Goal: Task Accomplishment & Management: Use online tool/utility

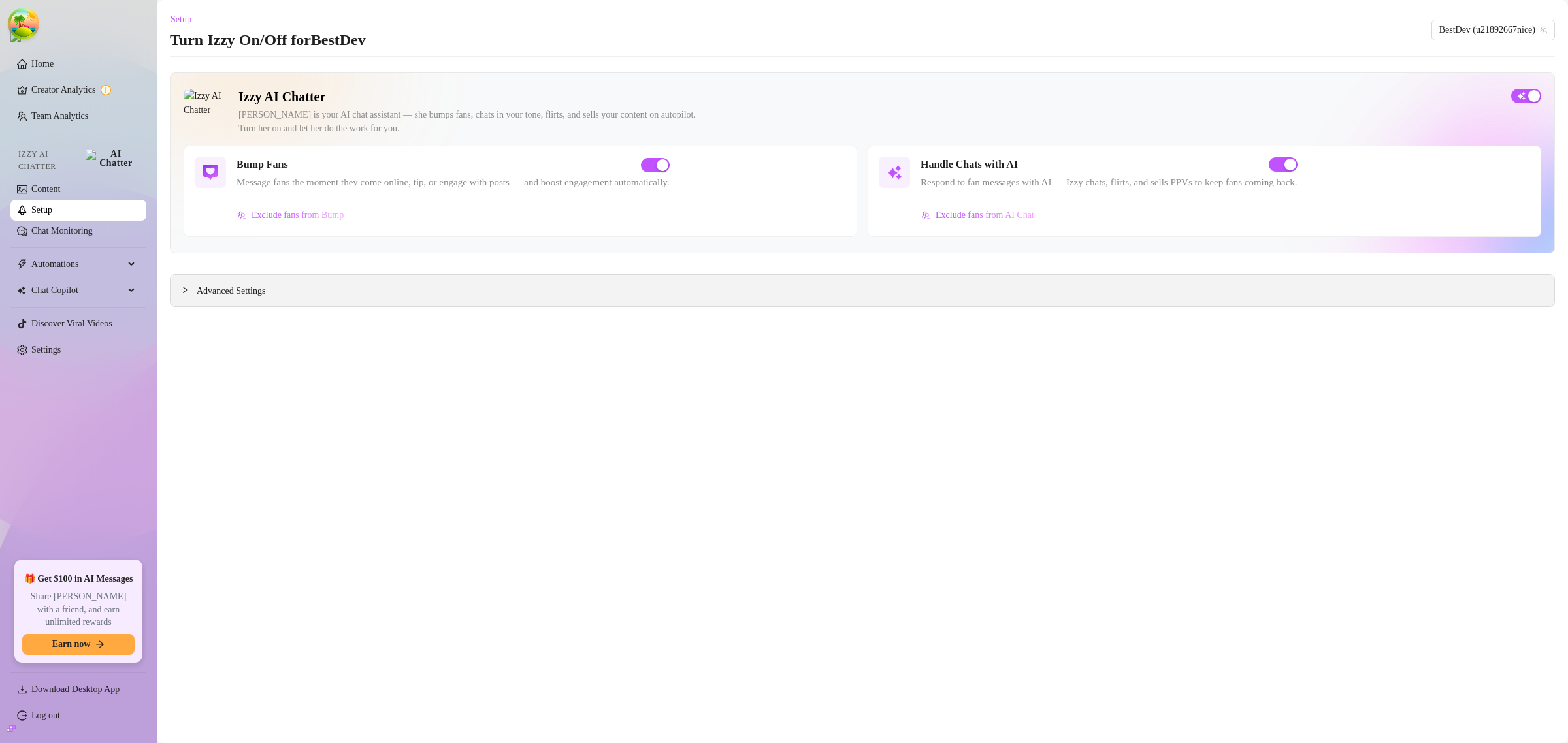
click at [255, 289] on span "Advanced Settings" at bounding box center [231, 291] width 68 height 14
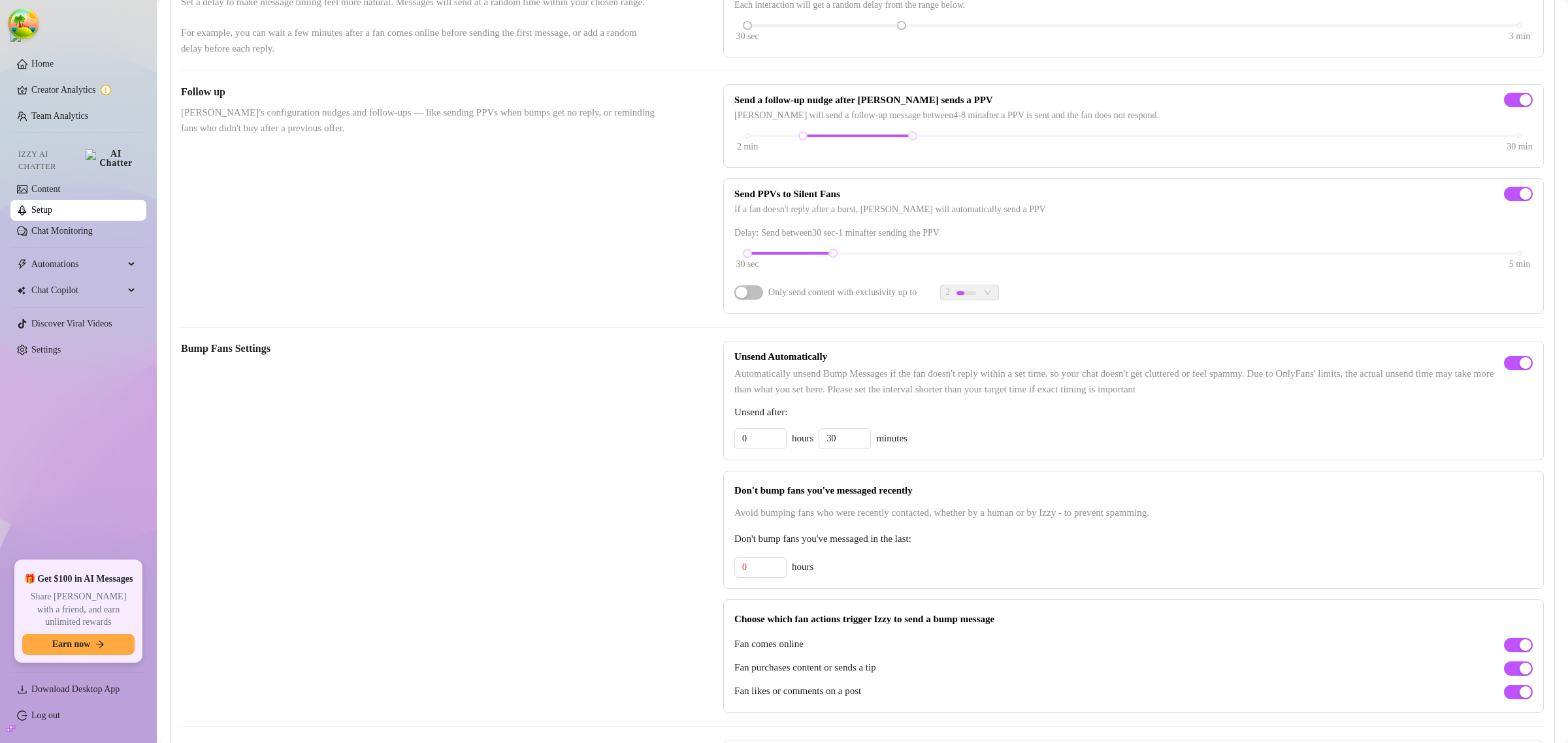
scroll to position [408, 0]
